Goal: Transaction & Acquisition: Book appointment/travel/reservation

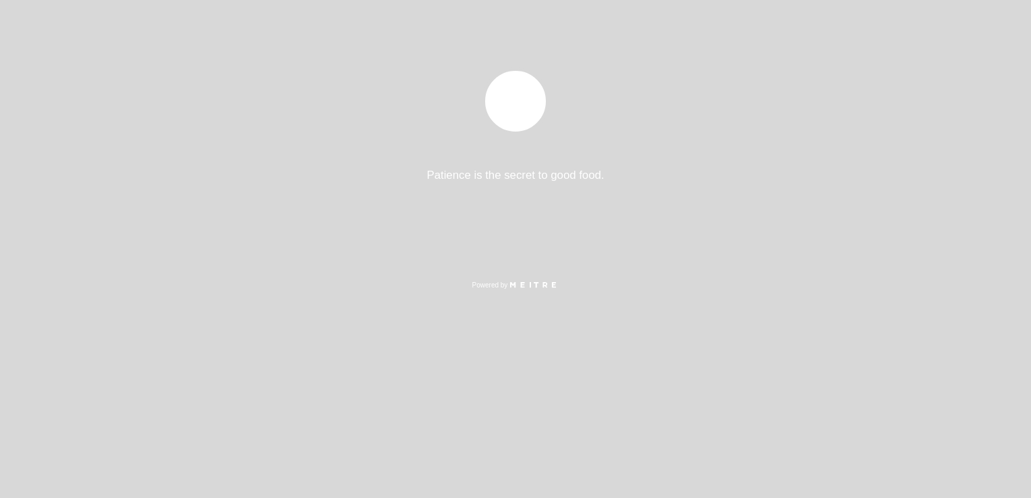
select select "pt"
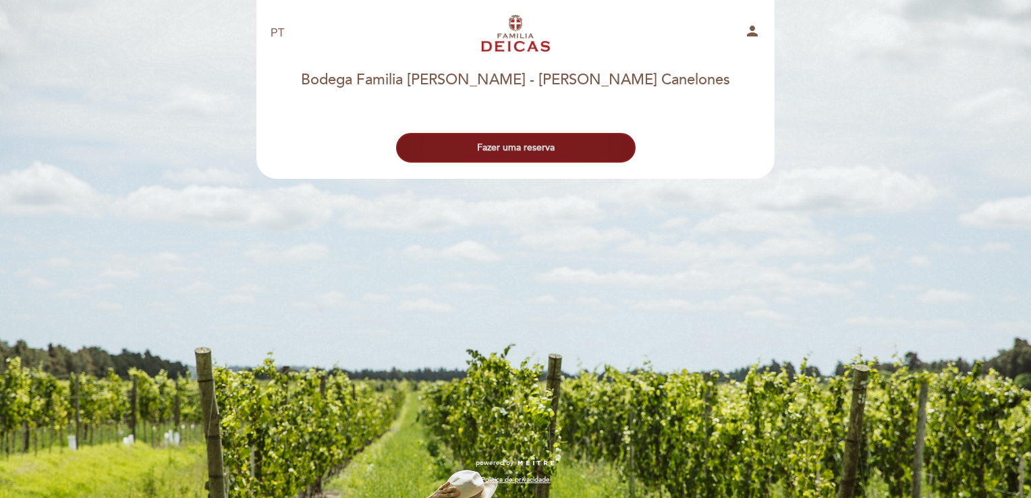
click at [564, 154] on button "Fazer uma reserva" at bounding box center [516, 148] width 240 height 30
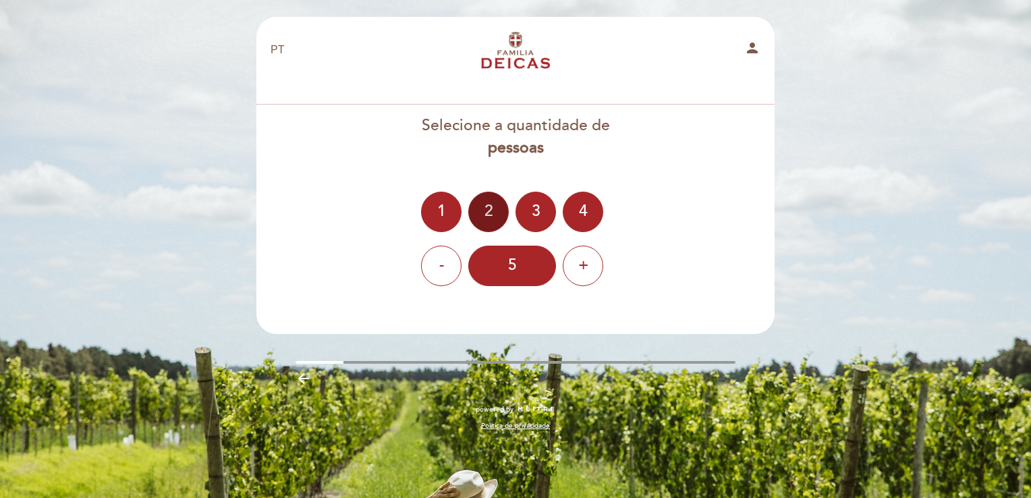
click at [492, 212] on div "2" at bounding box center [488, 212] width 40 height 40
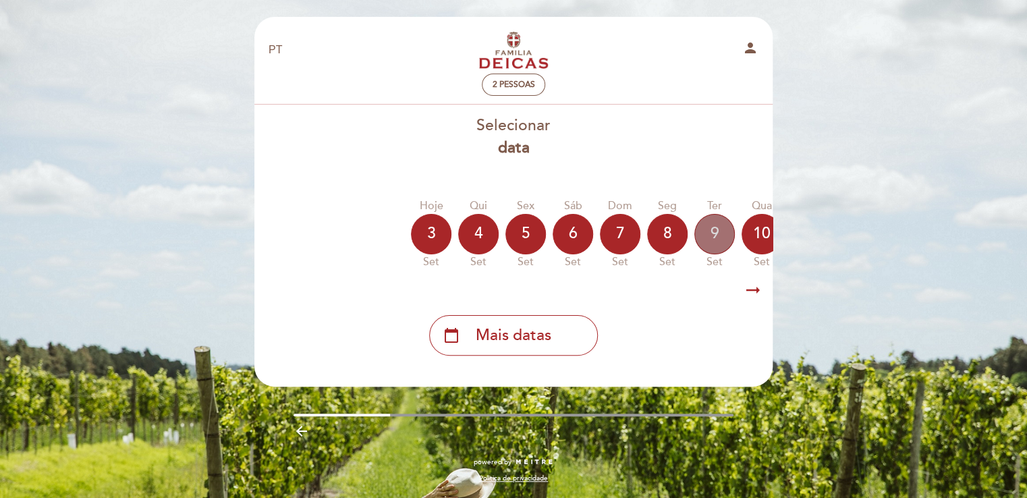
click at [714, 227] on div "9" at bounding box center [714, 234] width 40 height 40
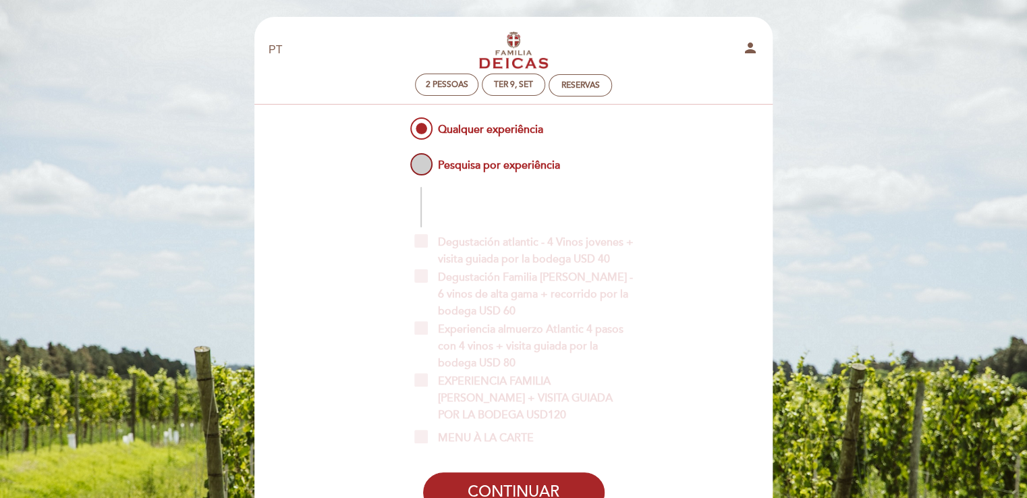
click at [480, 167] on span "Pesquisa por experiência" at bounding box center [484, 158] width 152 height 17
click at [403, 159] on input "Pesquisa por experiência" at bounding box center [398, 154] width 9 height 9
radio input "false"
radio input "true"
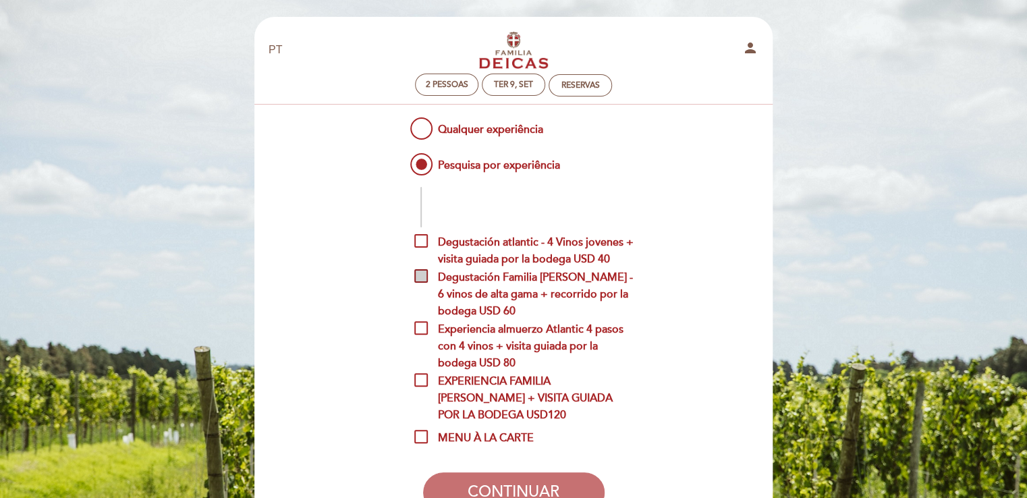
click at [426, 277] on span "Degustación Familia [PERSON_NAME] - 6 vinos de alta gama + recorrido por la bod…" at bounding box center [523, 277] width 219 height 17
click at [423, 277] on input "Degustación Familia [PERSON_NAME] - 6 vinos de alta gama + recorrido por la bod…" at bounding box center [418, 273] width 9 height 9
checkbox input "true"
click at [500, 487] on button "CONTINUAR" at bounding box center [513, 492] width 181 height 40
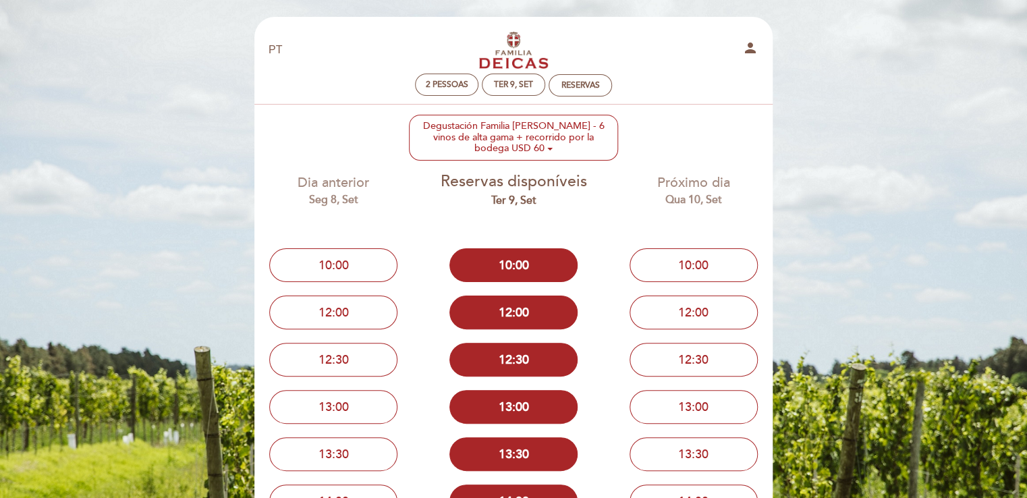
click at [890, 42] on div "EN ES PT Bodega Familia [PERSON_NAME] person 2 pessoas Ter 9, set Reservas Bode…" at bounding box center [513, 340] width 1027 height 680
